Goal: Information Seeking & Learning: Find specific page/section

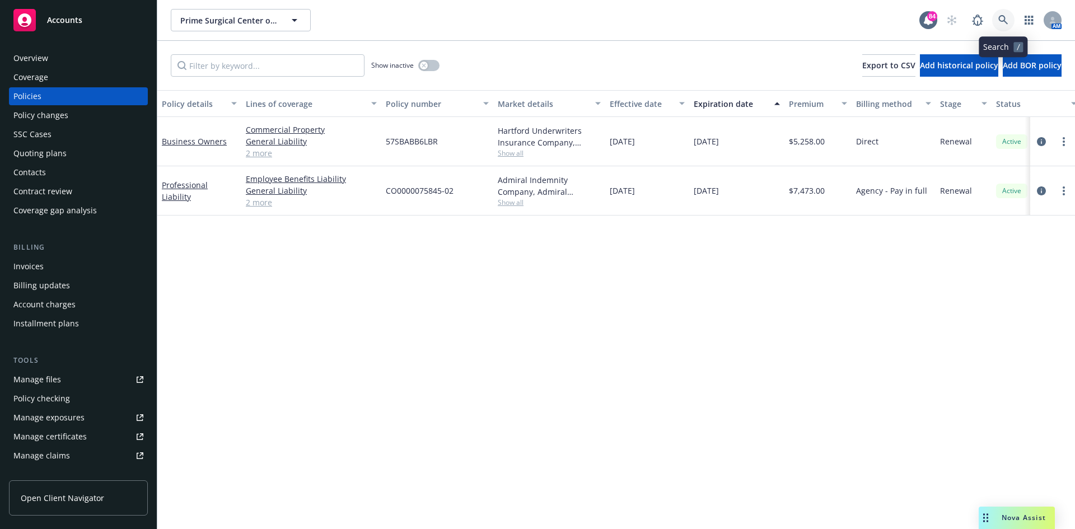
click at [1010, 17] on link at bounding box center [1003, 20] width 22 height 22
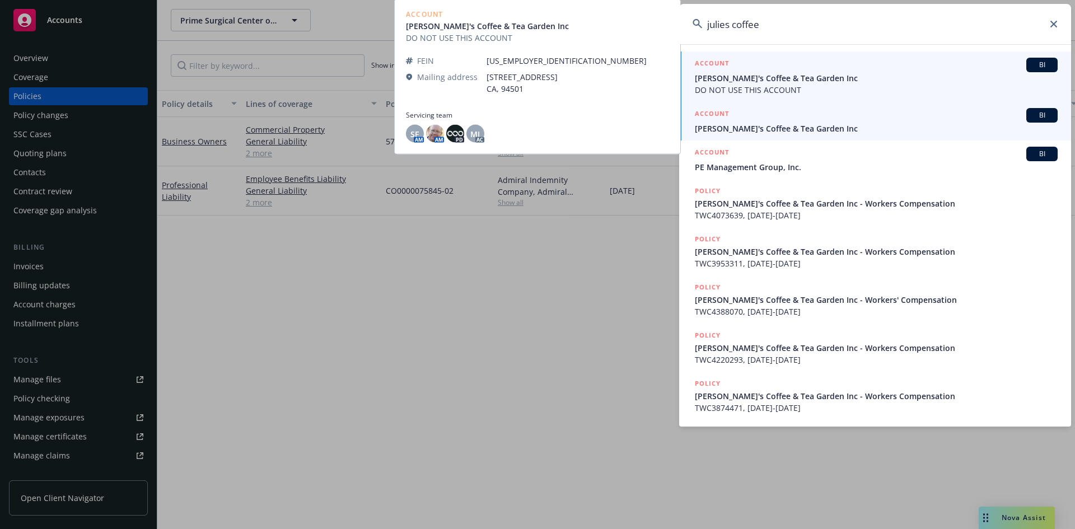
type input "julies coffee"
click at [717, 113] on h5 "ACCOUNT" at bounding box center [712, 114] width 34 height 13
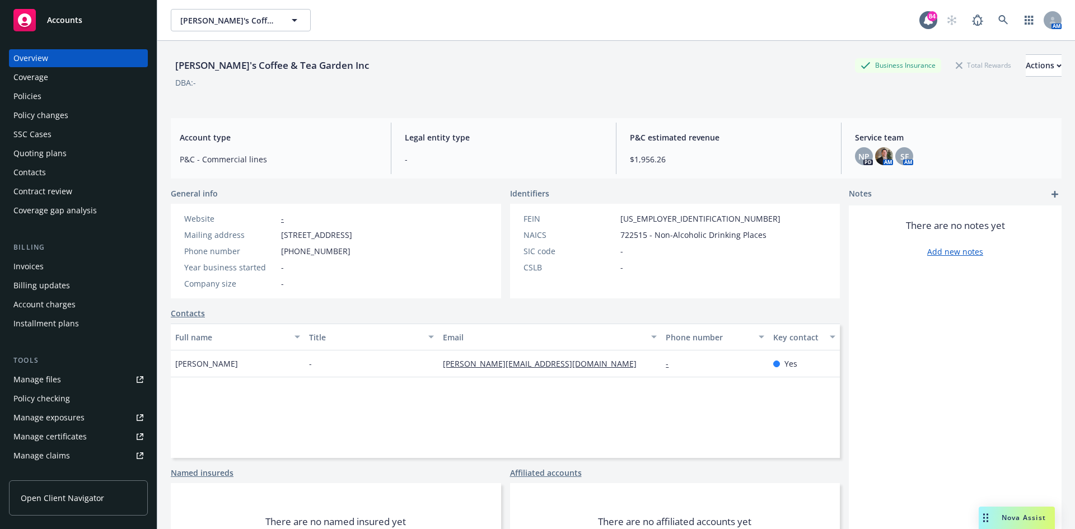
click at [70, 87] on div "Policies" at bounding box center [78, 96] width 130 height 18
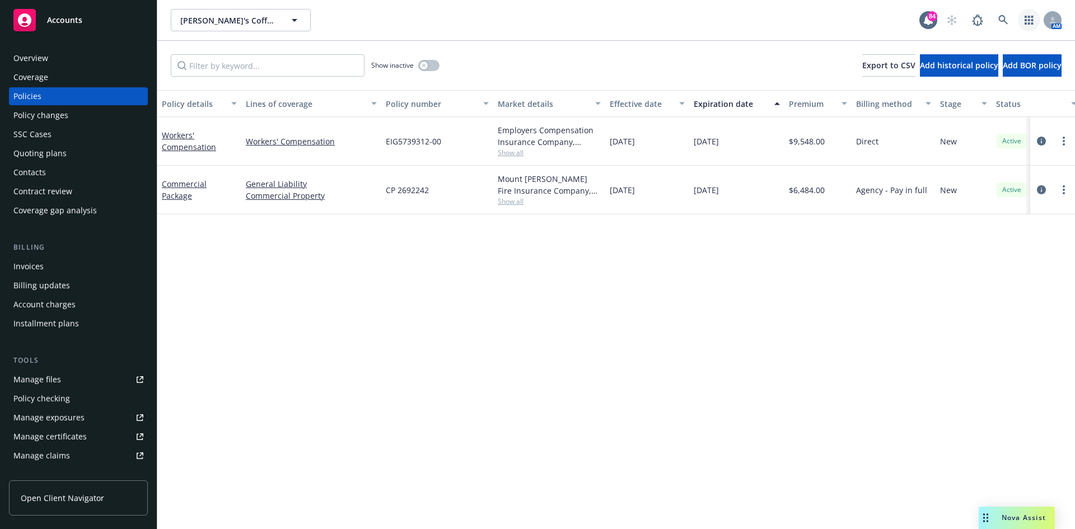
click at [1029, 22] on icon "button" at bounding box center [1028, 20] width 9 height 9
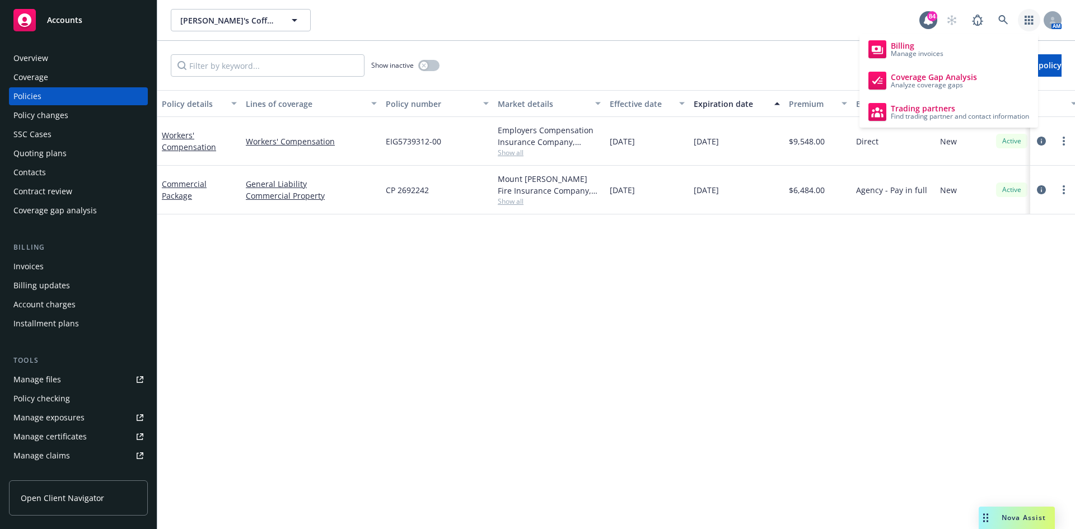
click at [736, 24] on div "Julie's Coffee & Tea Garden Inc Julie's Coffee & Tea Garden Inc" at bounding box center [545, 20] width 748 height 22
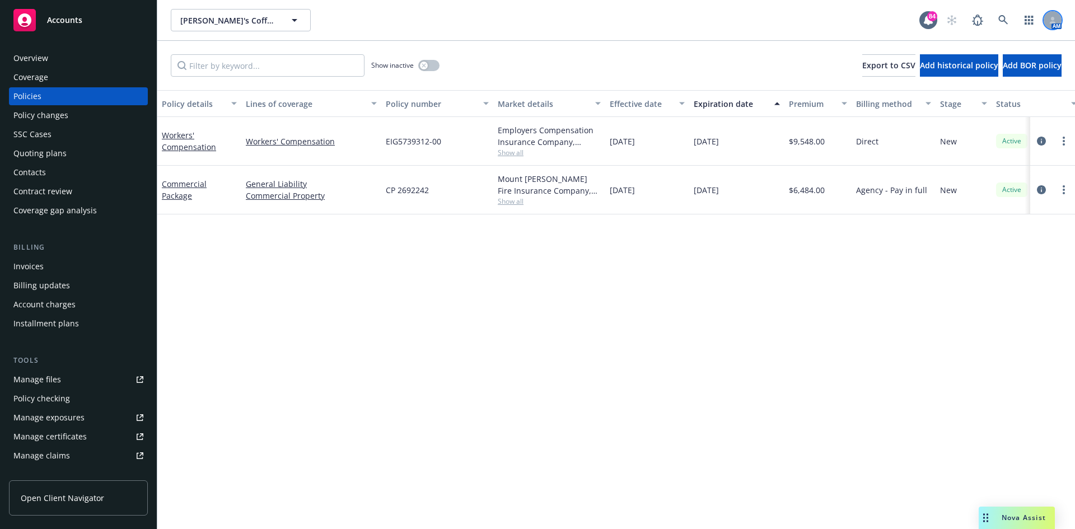
click at [1054, 26] on div at bounding box center [1052, 20] width 18 height 18
click at [841, 21] on div "Julie's Coffee & Tea Garden Inc Julie's Coffee & Tea Garden Inc" at bounding box center [545, 20] width 748 height 22
click at [1006, 22] on icon at bounding box center [1003, 20] width 10 height 10
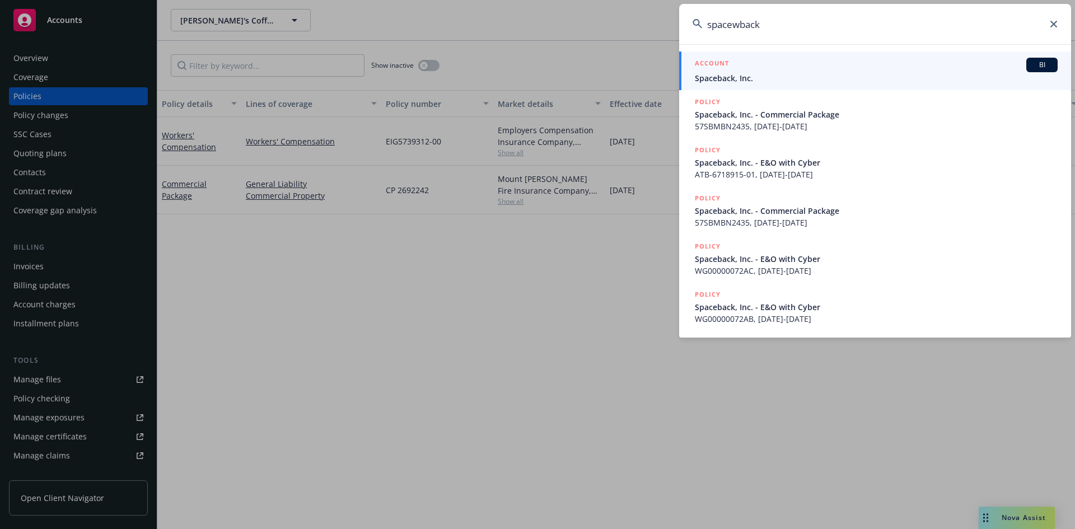
type input "spacewback"
click at [708, 59] on h5 "ACCOUNT" at bounding box center [712, 64] width 34 height 13
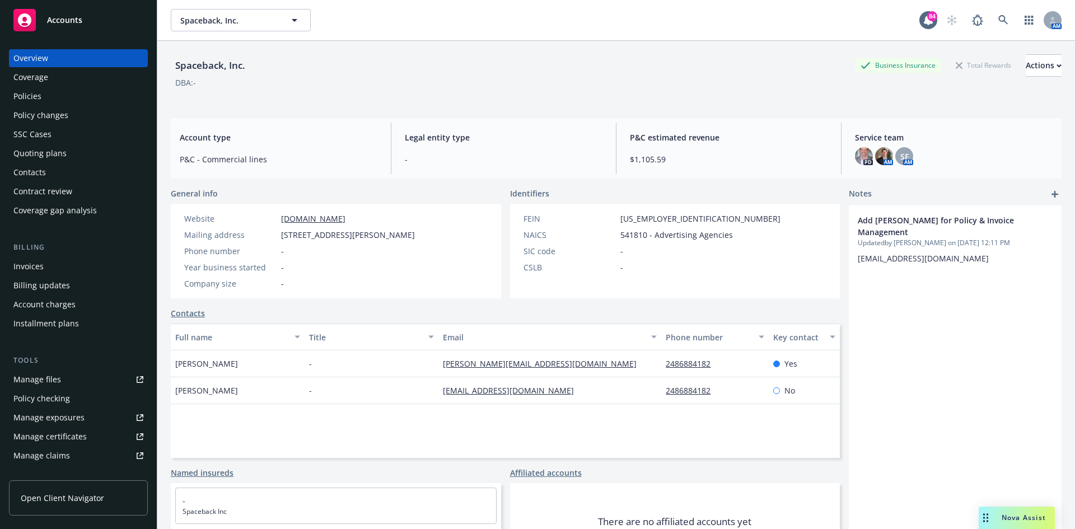
click at [58, 102] on div "Policies" at bounding box center [78, 96] width 130 height 18
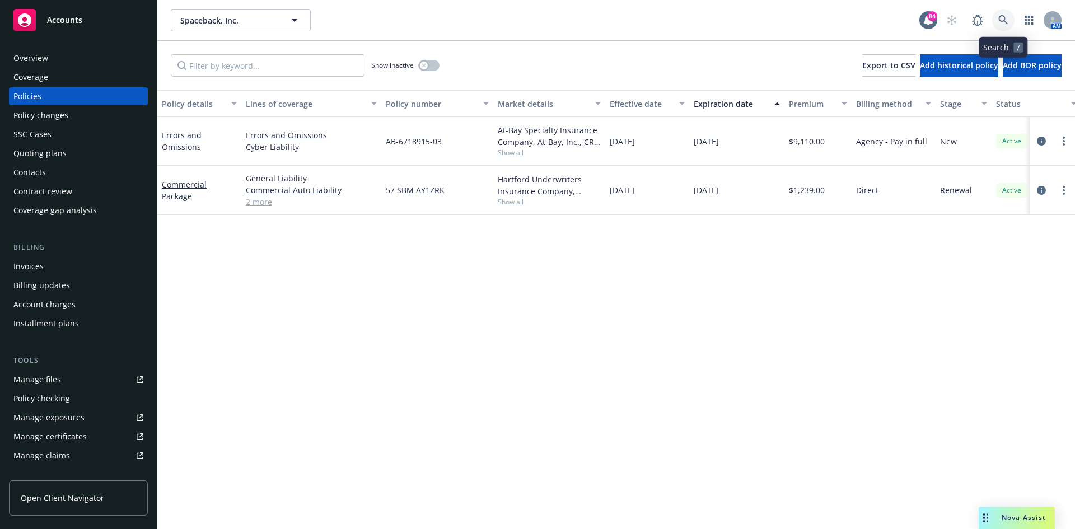
click at [1002, 19] on icon at bounding box center [1003, 20] width 10 height 10
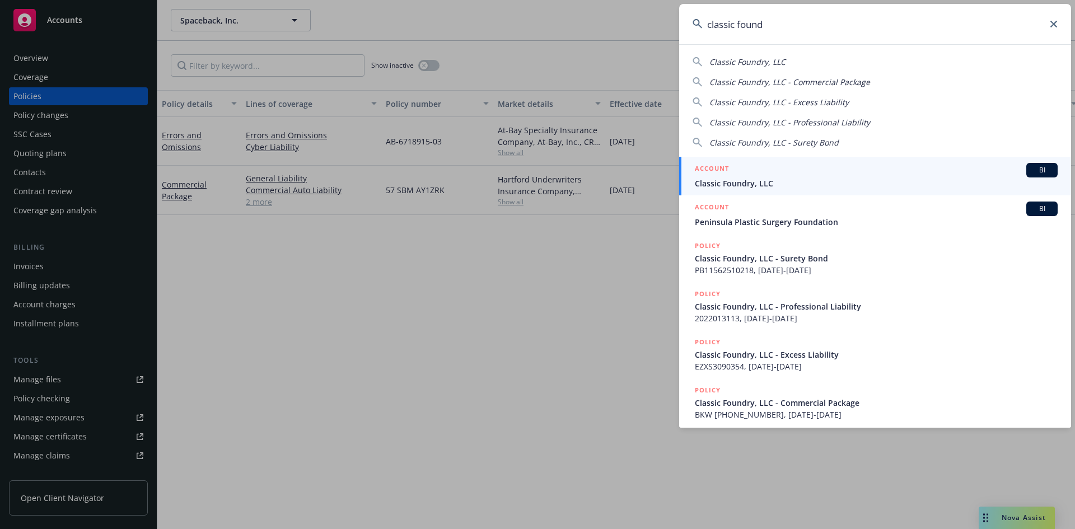
type input "classic found"
click at [729, 166] on div "ACCOUNT BI" at bounding box center [876, 170] width 363 height 15
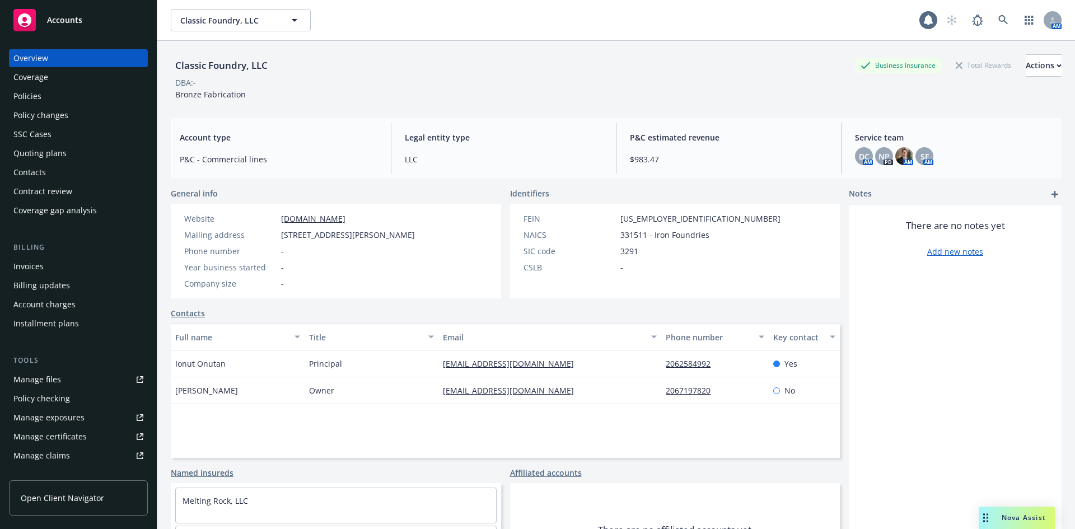
click at [57, 96] on div "Policies" at bounding box center [78, 96] width 130 height 18
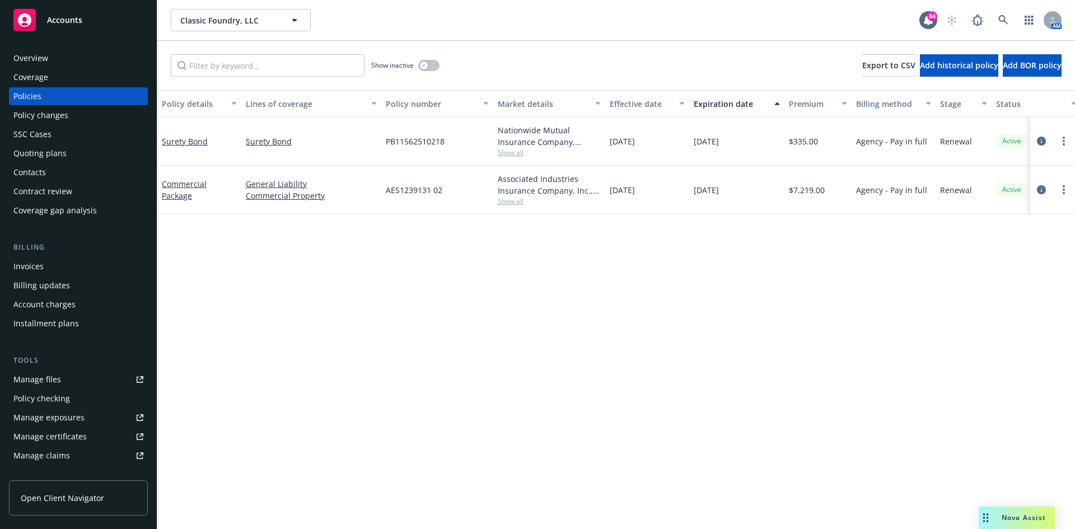
click at [67, 152] on div "Quoting plans" at bounding box center [78, 153] width 130 height 18
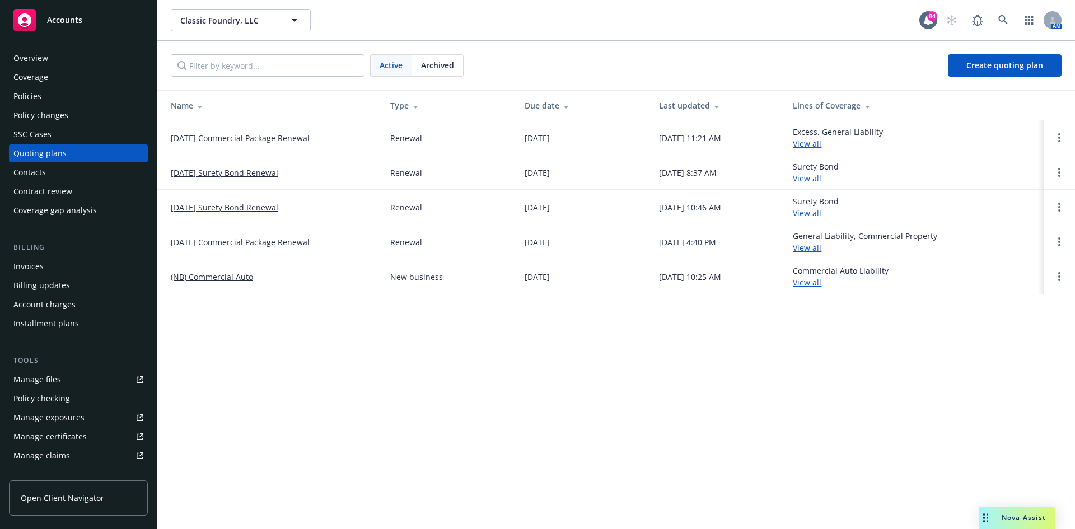
click at [60, 380] on link "Manage files" at bounding box center [78, 380] width 139 height 18
click at [998, 19] on link at bounding box center [1003, 20] width 22 height 22
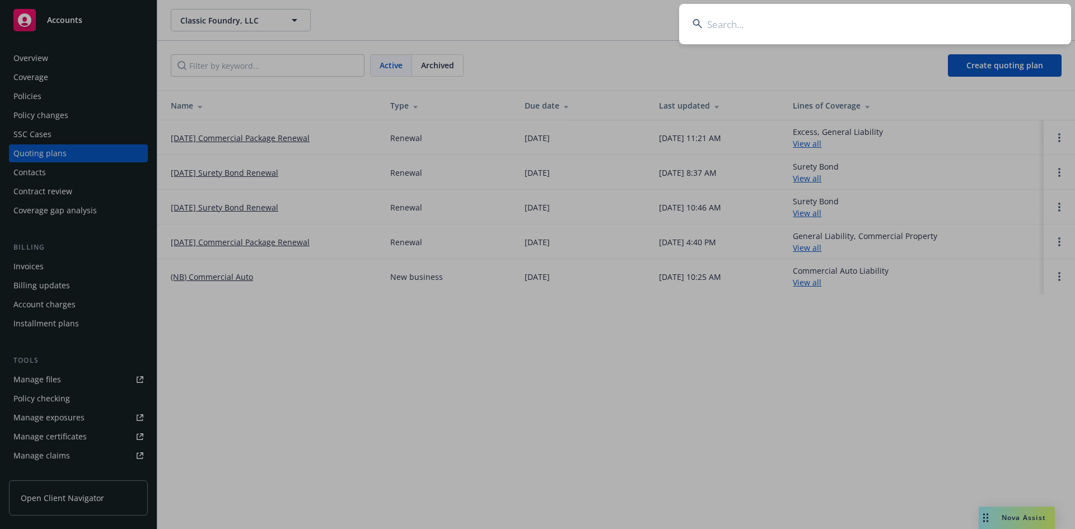
click at [873, 29] on input at bounding box center [875, 24] width 392 height 40
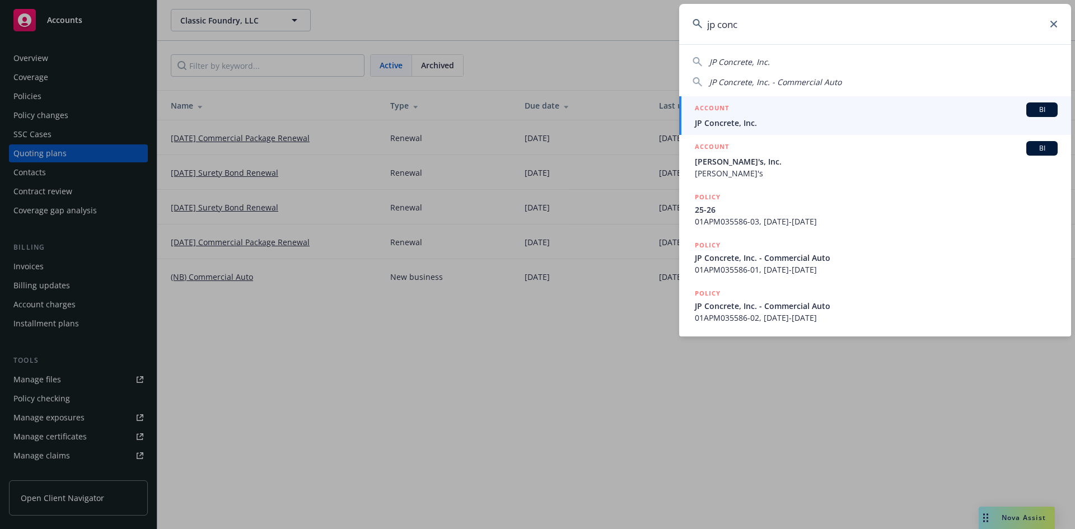
type input "jp conc"
click at [718, 107] on h5 "ACCOUNT" at bounding box center [712, 108] width 34 height 13
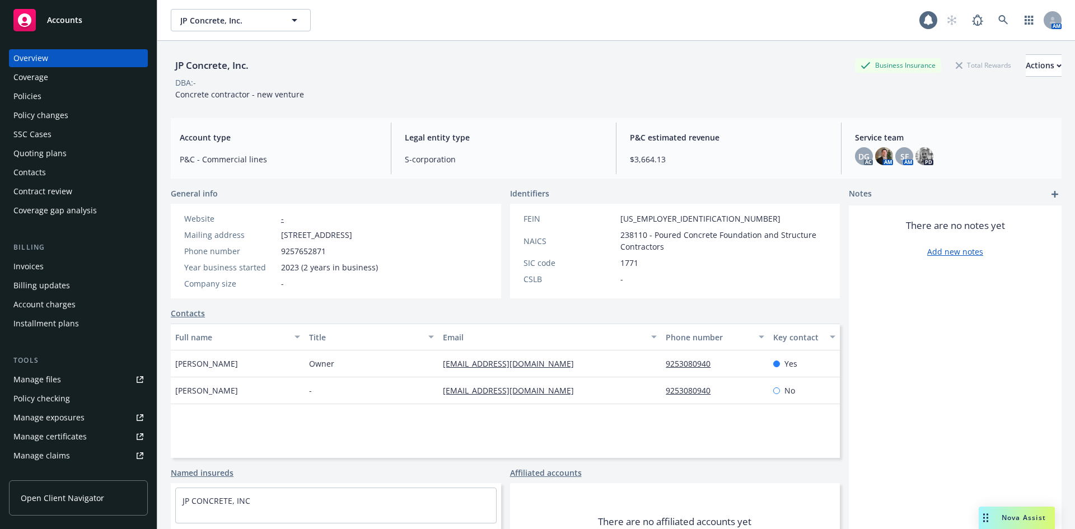
click at [53, 105] on div "Overview Coverage Policies Policy changes SSC Cases Quoting plans Contacts Cont…" at bounding box center [78, 134] width 139 height 170
click at [50, 95] on div "Policies" at bounding box center [78, 96] width 130 height 18
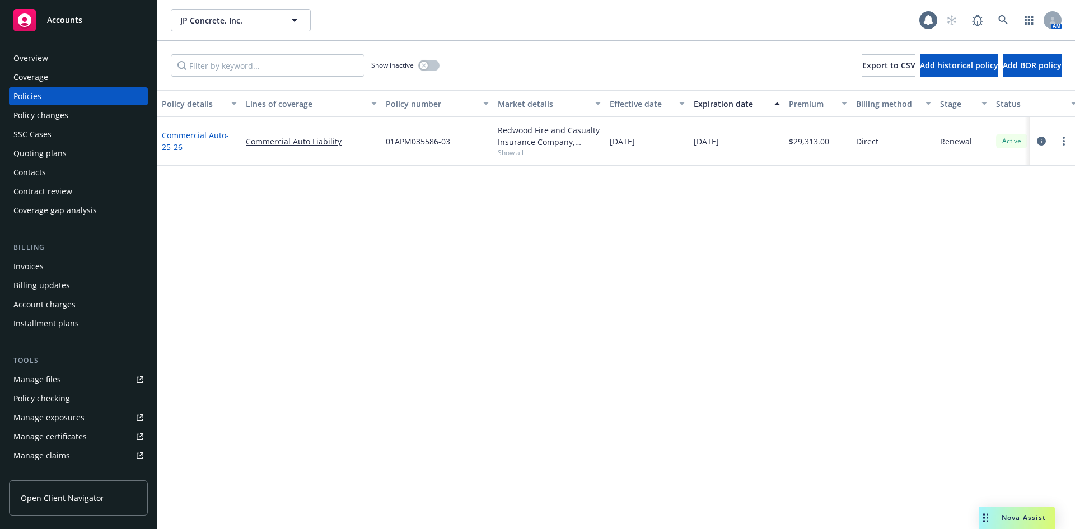
click at [204, 131] on link "Commercial Auto - 25-26" at bounding box center [195, 141] width 67 height 22
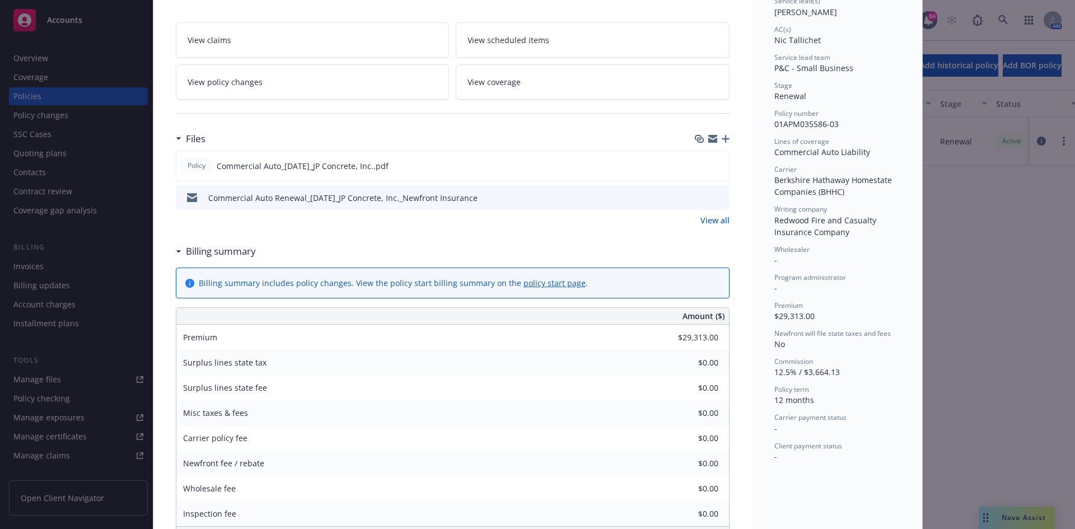
scroll to position [224, 0]
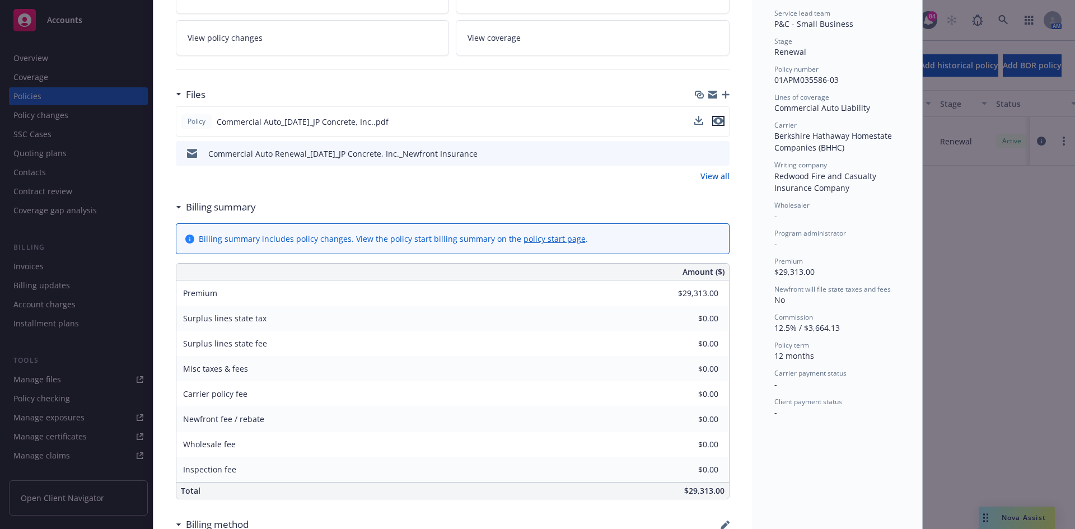
click at [714, 120] on icon "preview file" at bounding box center [718, 121] width 10 height 8
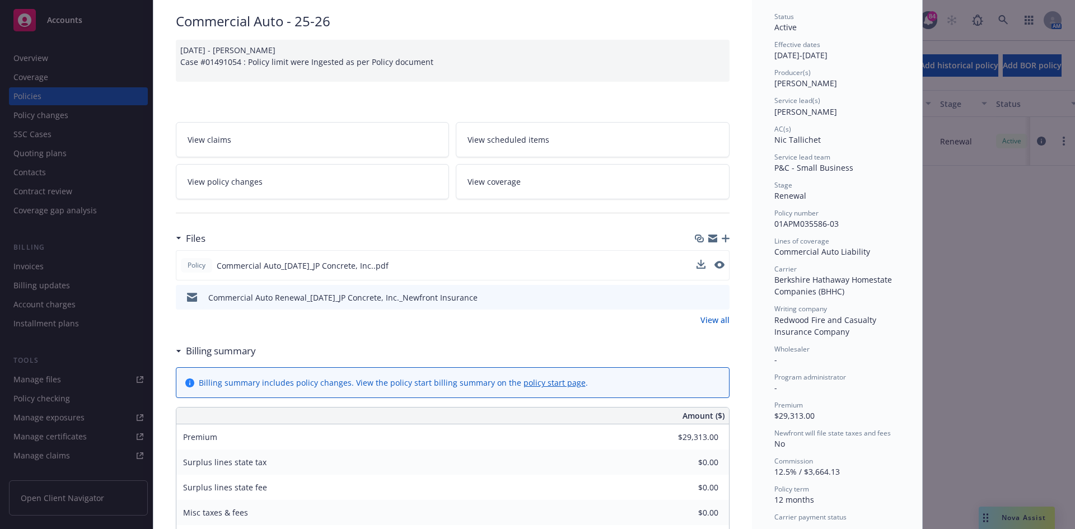
scroll to position [0, 0]
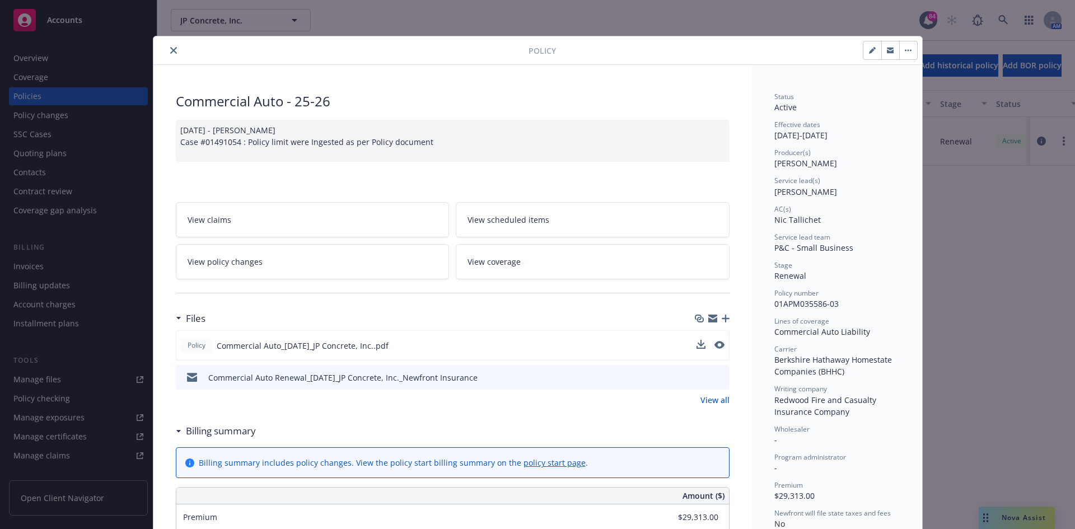
click at [170, 50] on icon "close" at bounding box center [173, 50] width 7 height 7
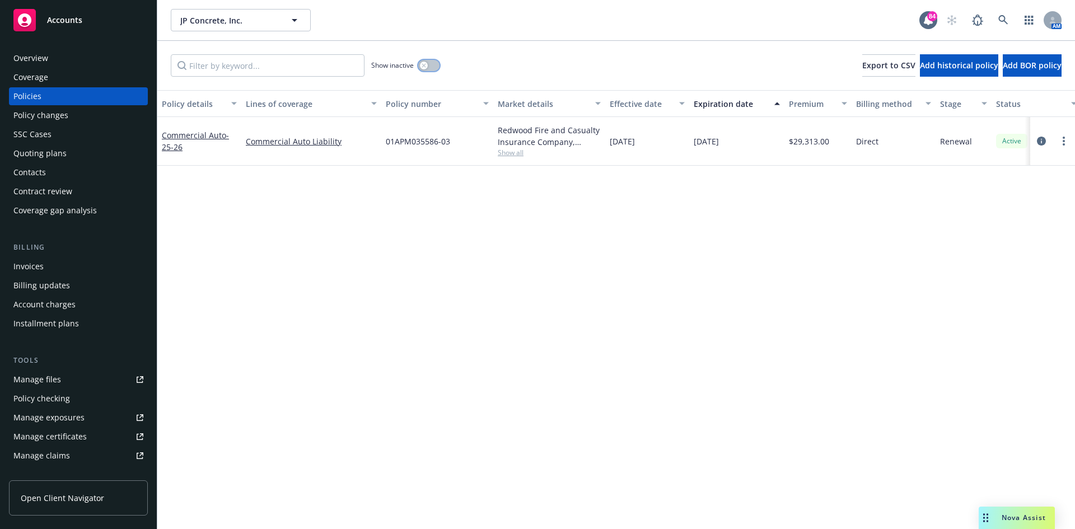
click at [425, 61] on button "button" at bounding box center [428, 65] width 21 height 11
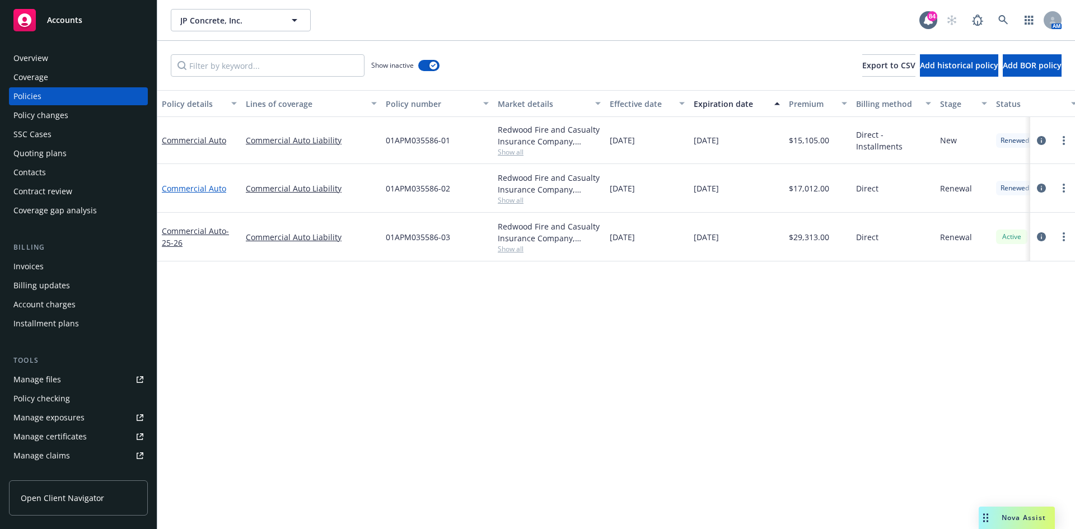
click at [191, 186] on link "Commercial Auto" at bounding box center [194, 188] width 64 height 11
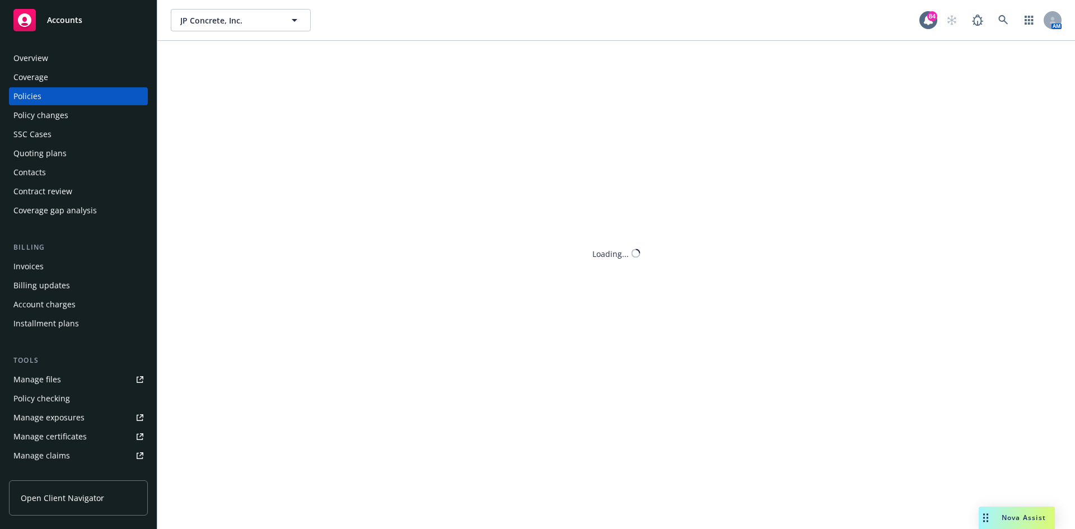
click at [35, 95] on div "Policies" at bounding box center [27, 96] width 28 height 18
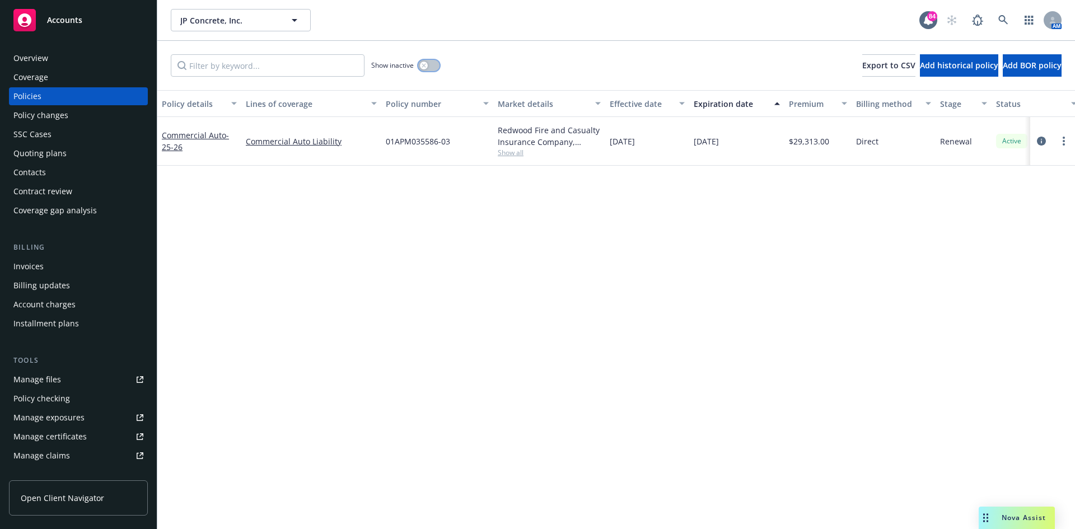
click at [425, 63] on div "button" at bounding box center [424, 66] width 8 height 8
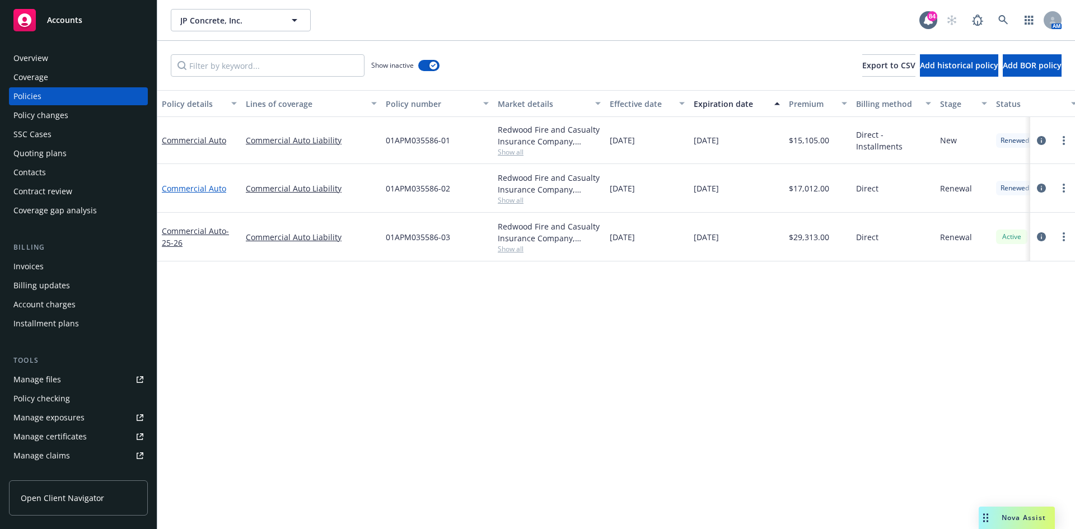
click at [195, 186] on link "Commercial Auto" at bounding box center [194, 188] width 64 height 11
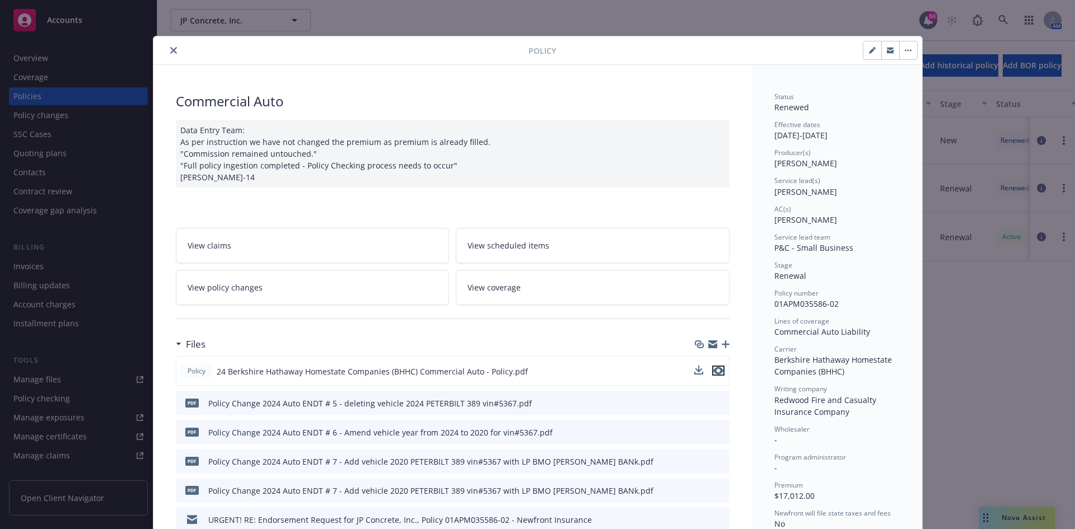
click at [715, 369] on icon "preview file" at bounding box center [718, 371] width 10 height 8
click at [170, 49] on icon "close" at bounding box center [173, 50] width 7 height 7
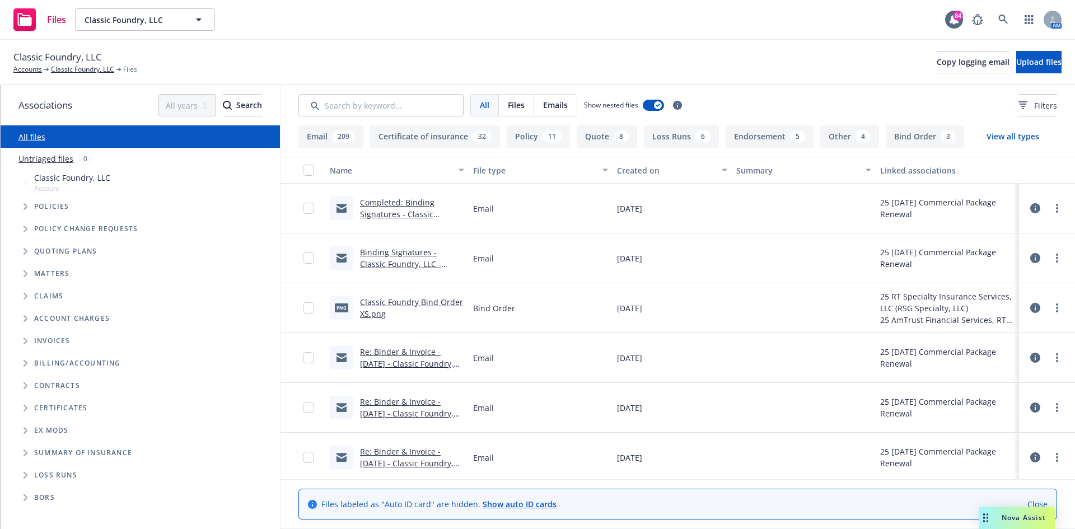
click at [413, 300] on link "Classic Foundry Bind Order XS.png" at bounding box center [411, 308] width 103 height 22
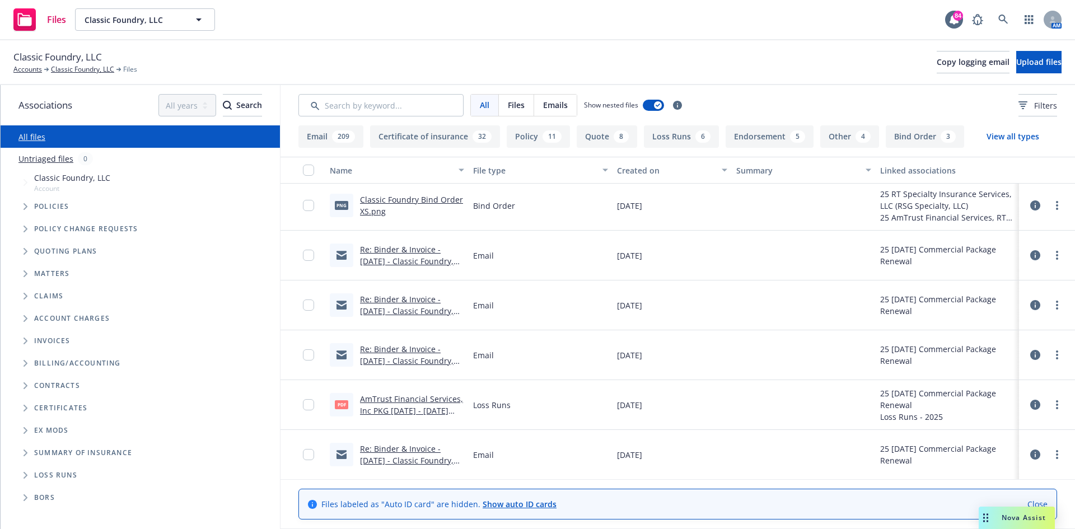
scroll to position [112, 0]
